Goal: Book appointment/travel/reservation

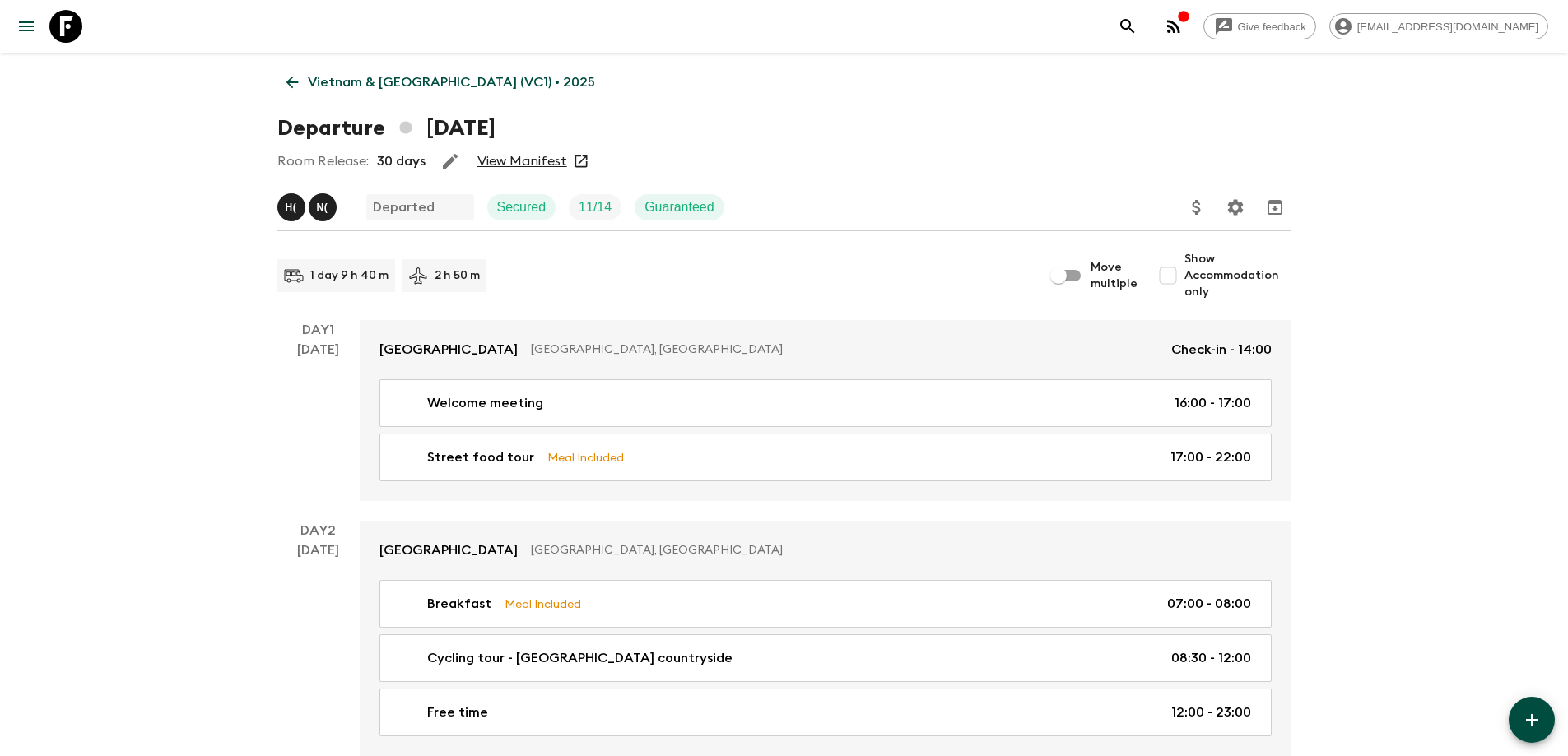
click at [286, 80] on icon at bounding box center [291, 81] width 18 height 18
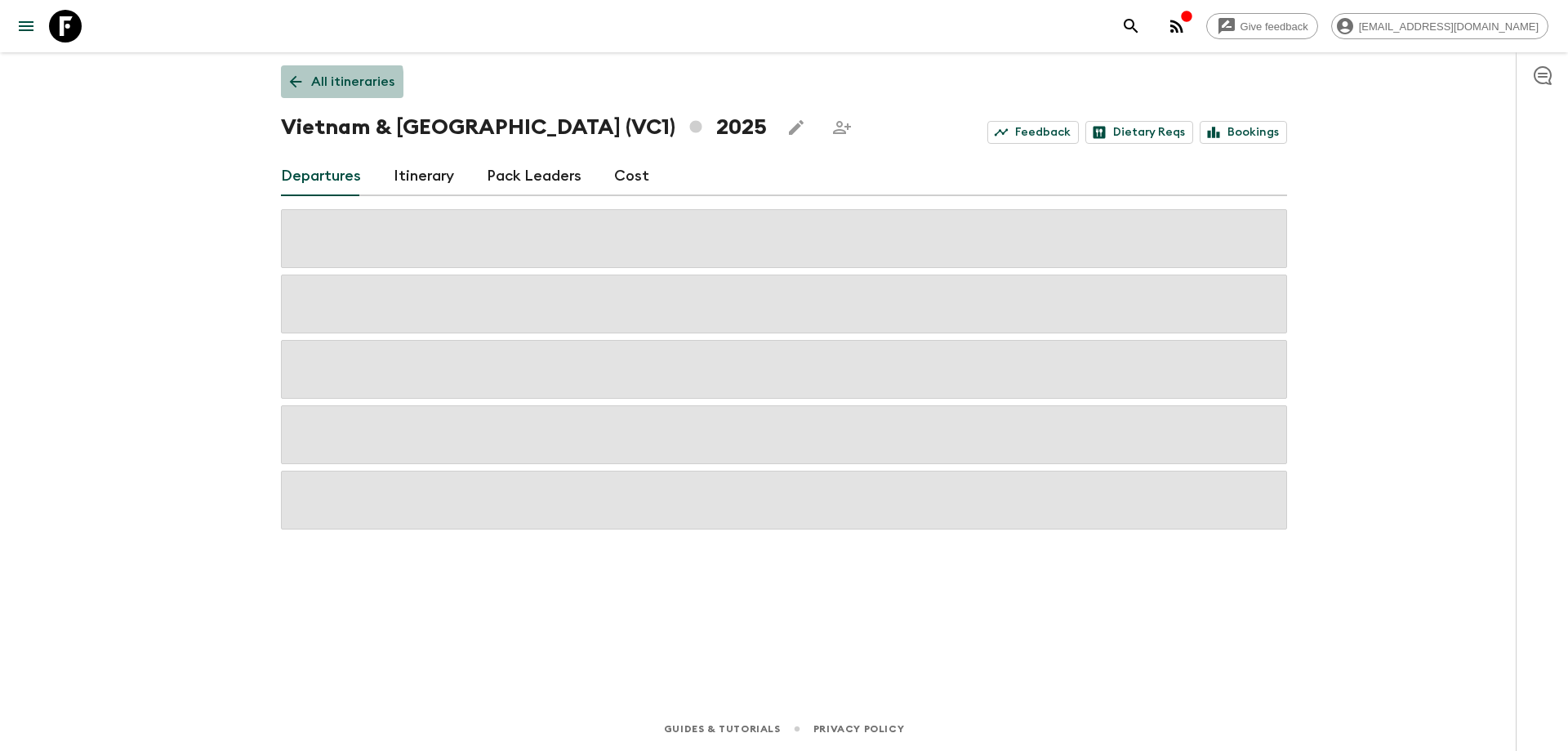
click at [295, 85] on icon at bounding box center [296, 82] width 12 height 12
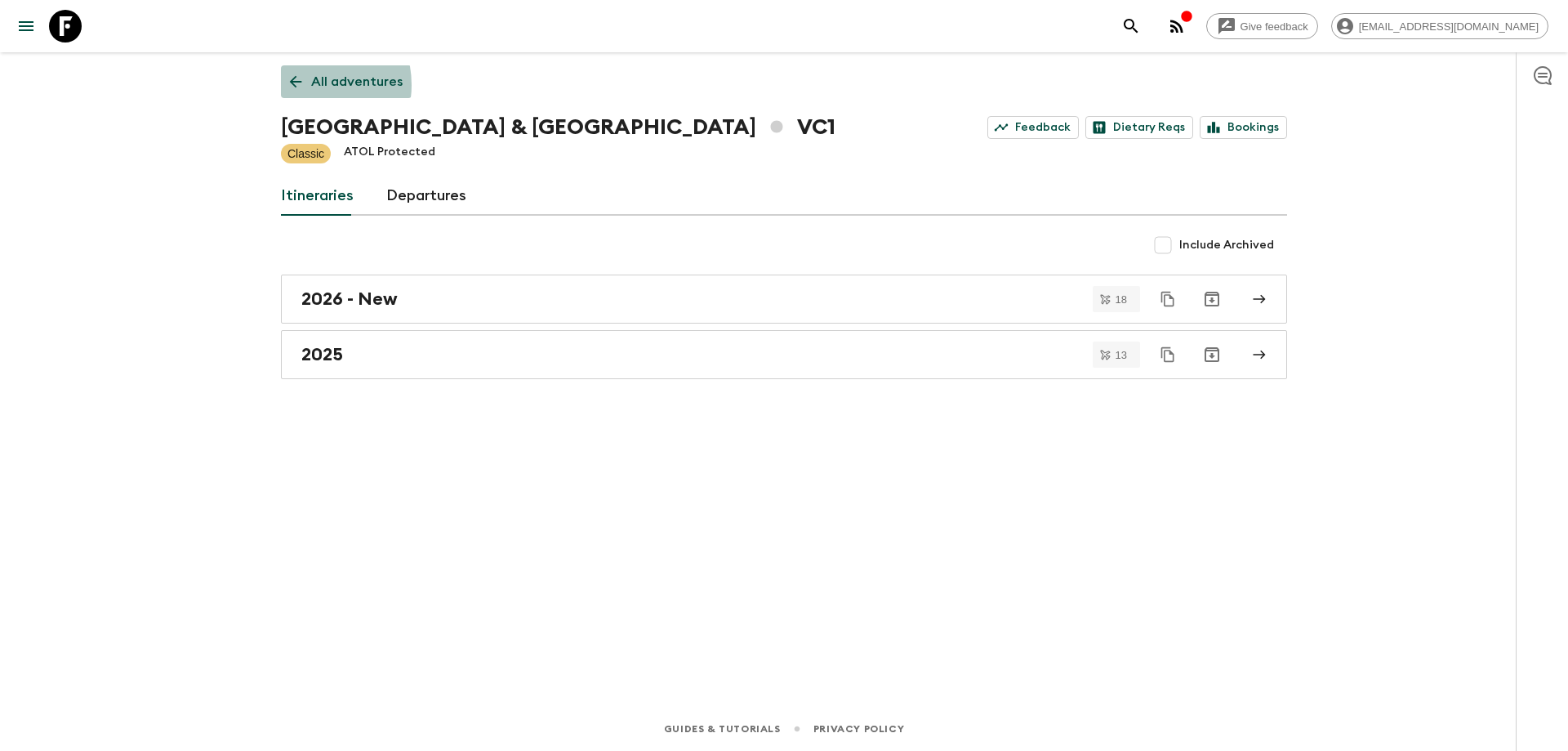
click at [301, 85] on icon at bounding box center [295, 81] width 18 height 18
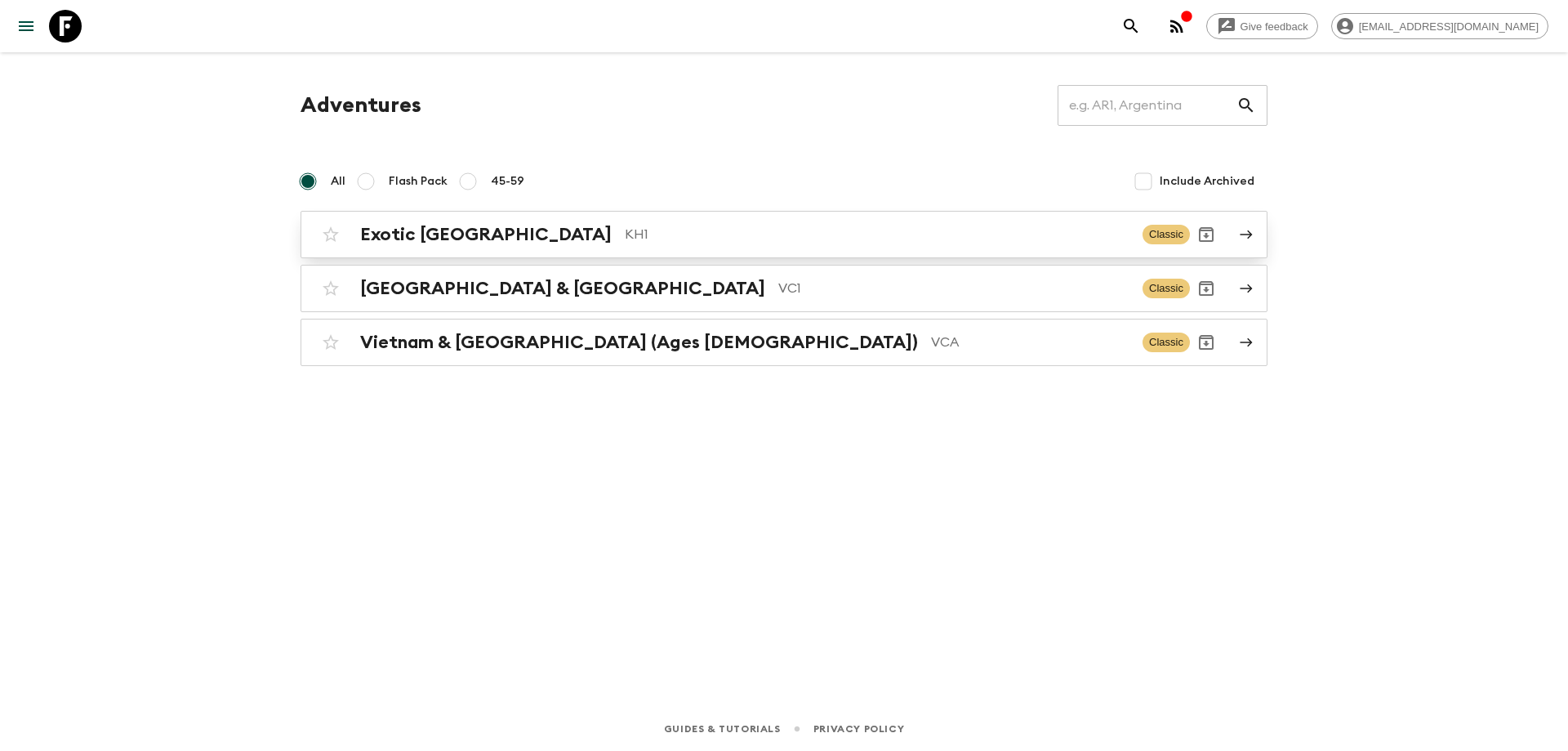
click at [517, 235] on div "Exotic [GEOGRAPHIC_DATA] KH1" at bounding box center [745, 234] width 769 height 21
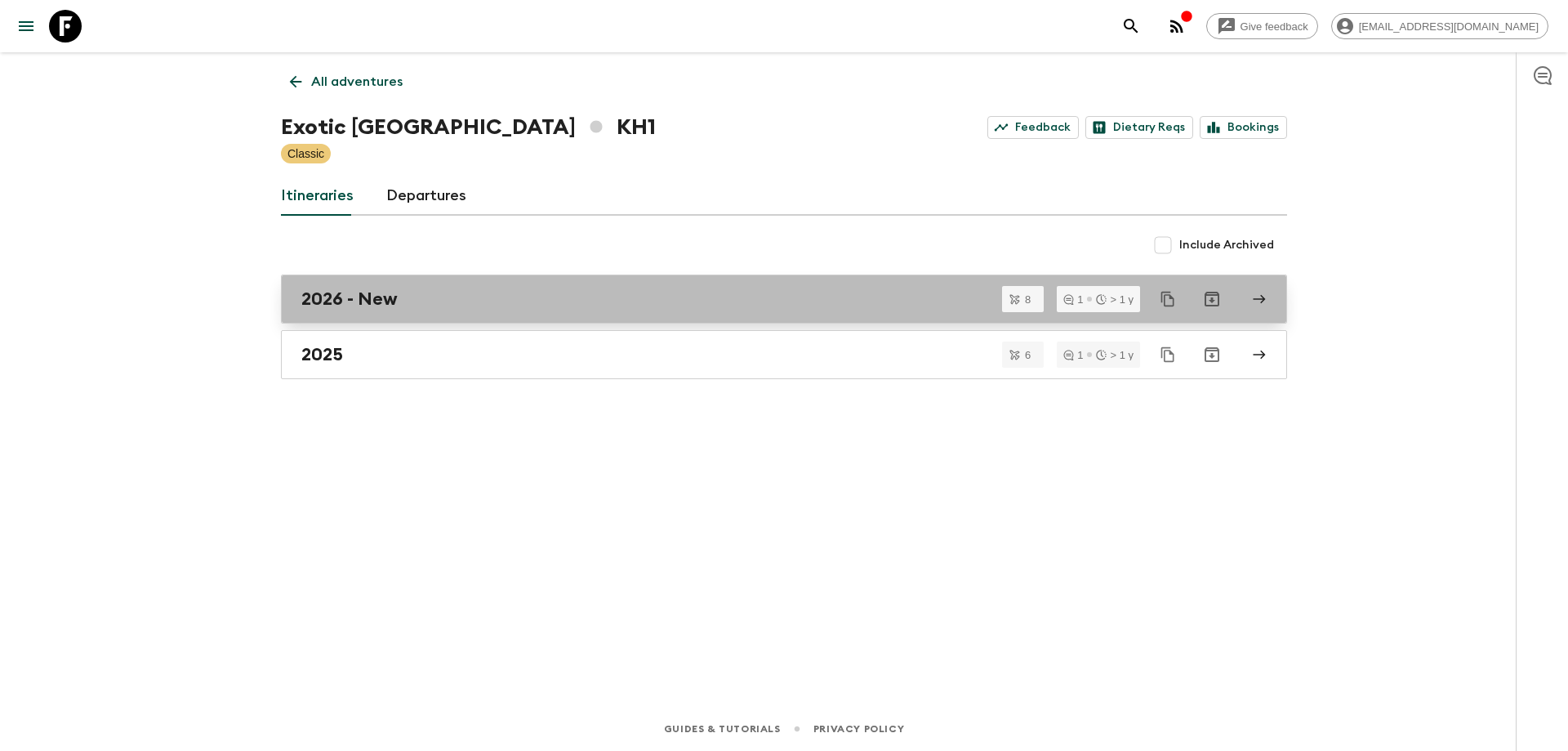
click at [444, 294] on div "2026 - New" at bounding box center [768, 299] width 934 height 21
